Goal: Find specific page/section: Find specific page/section

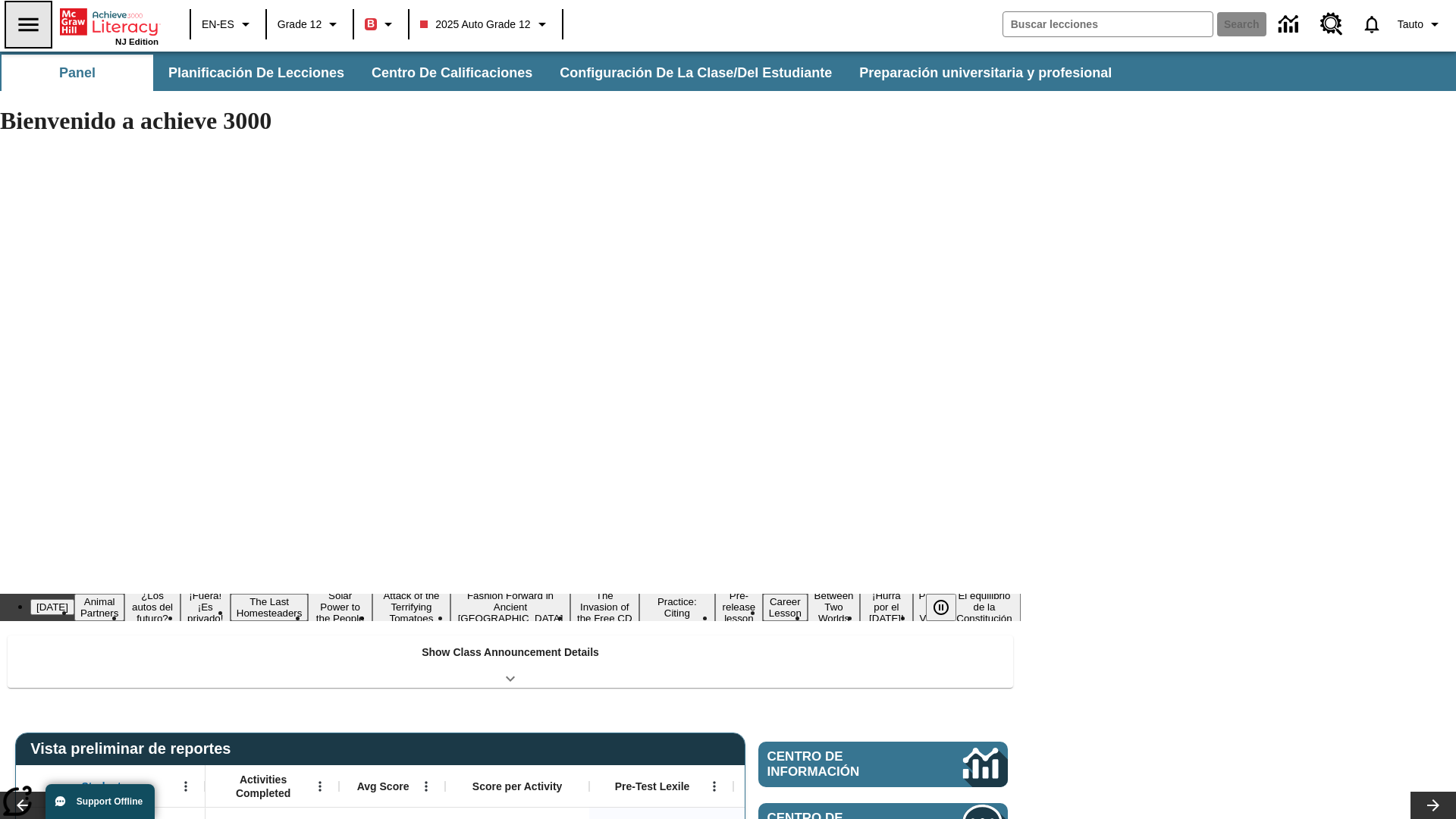
click at [28, 24] on icon "Abrir el menú lateral" at bounding box center [28, 24] width 20 height 14
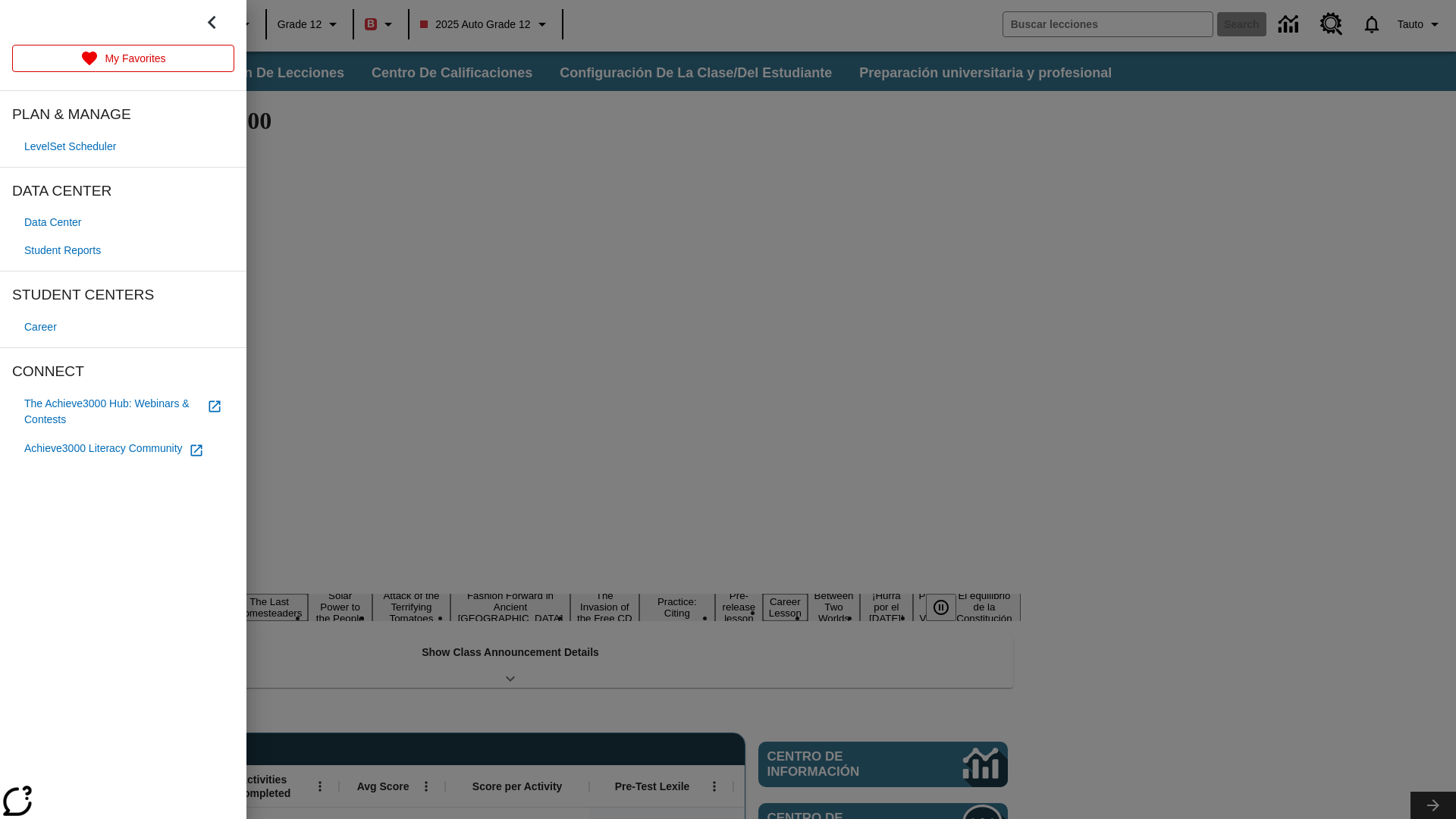
click at [65, 250] on span "Student Reports" at bounding box center [62, 251] width 76 height 16
